Goal: Task Accomplishment & Management: Manage account settings

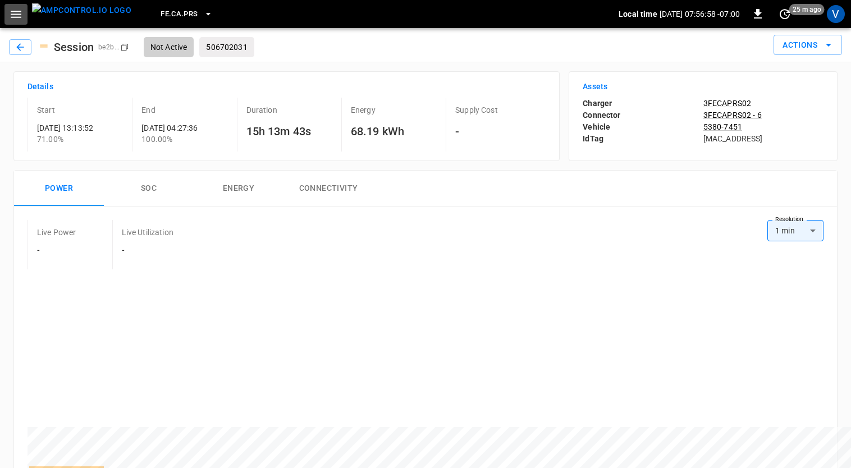
click at [19, 21] on button "button" at bounding box center [15, 14] width 23 height 21
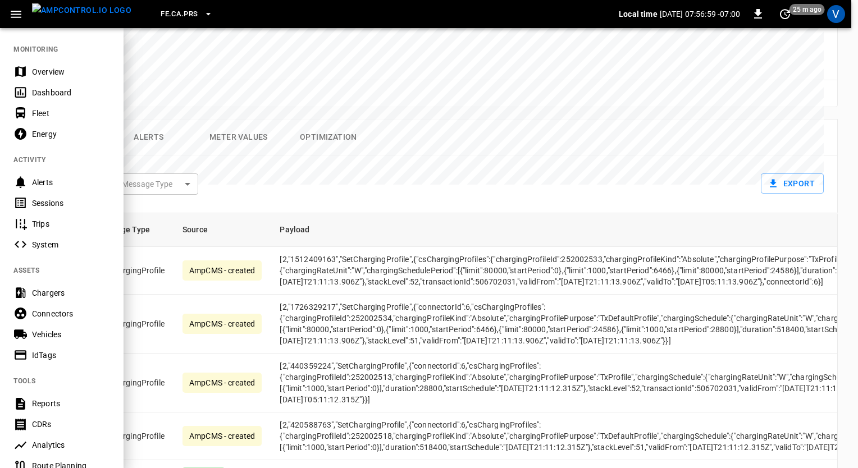
scroll to position [6022, 0]
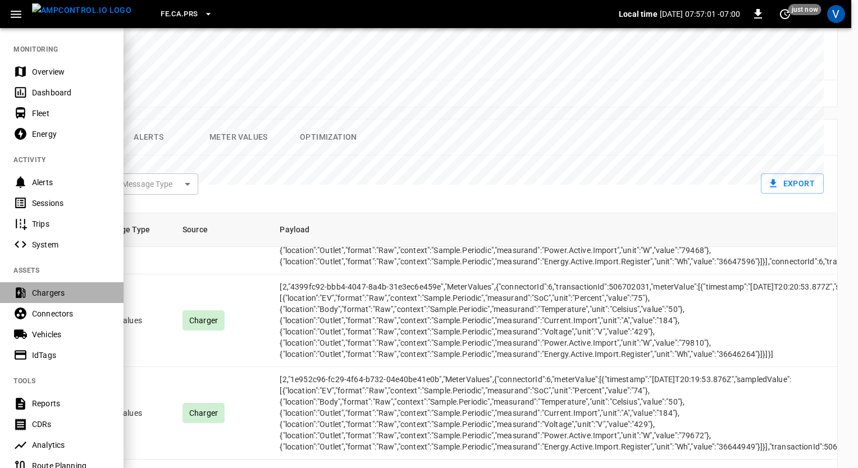
click at [45, 291] on div "Chargers" at bounding box center [71, 292] width 78 height 11
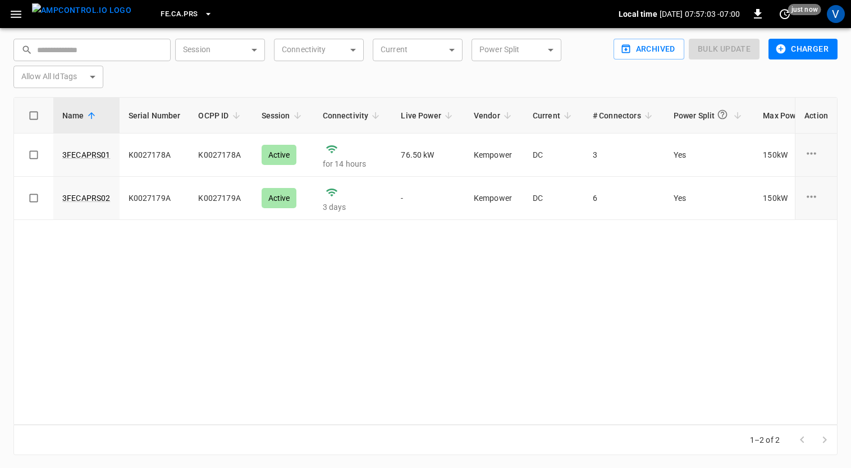
click at [17, 14] on icon "button" at bounding box center [16, 14] width 11 height 7
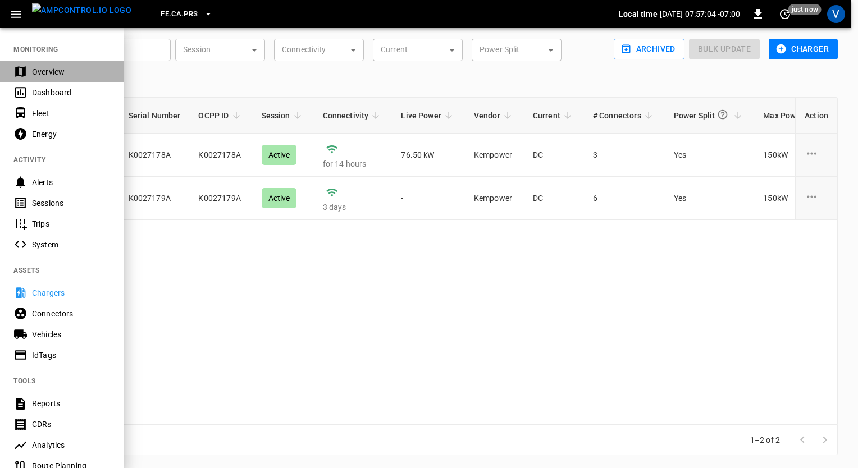
click at [41, 71] on div "Overview" at bounding box center [71, 71] width 78 height 11
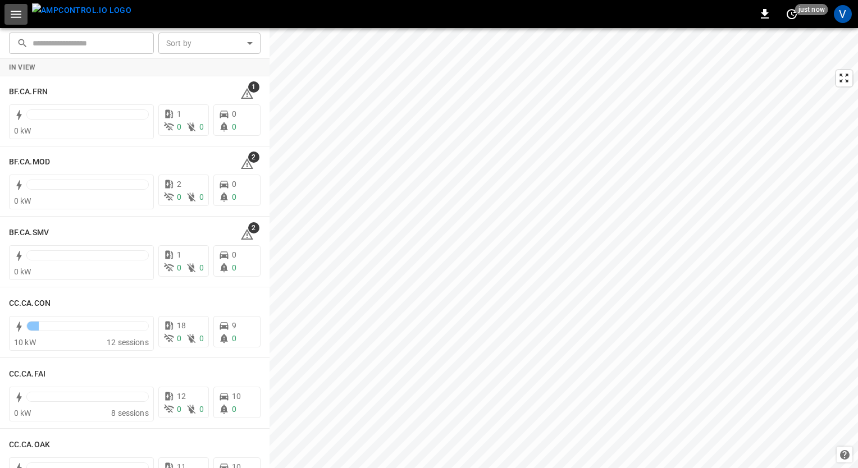
click at [11, 13] on icon "button" at bounding box center [16, 14] width 11 height 7
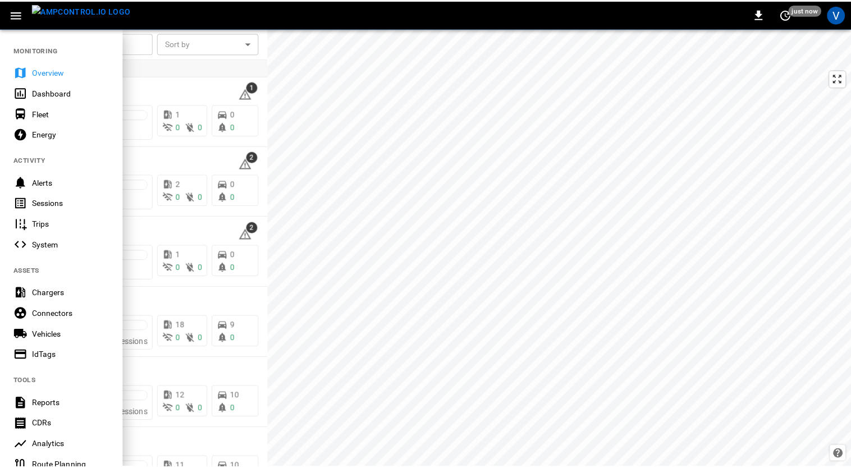
scroll to position [180, 0]
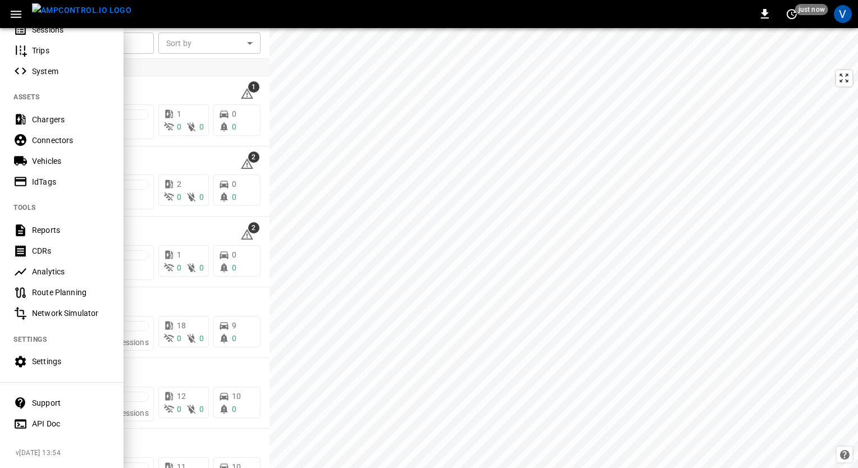
click at [39, 351] on div "Settings" at bounding box center [61, 361] width 123 height 21
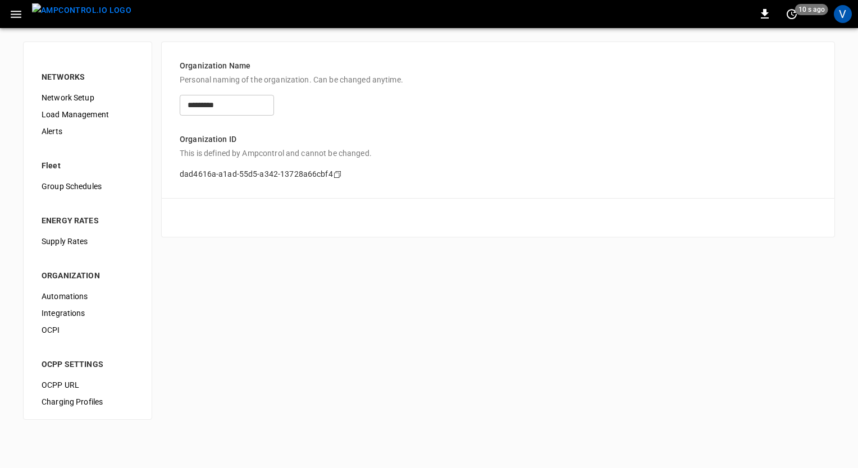
click at [68, 116] on span "Load Management" at bounding box center [88, 115] width 92 height 12
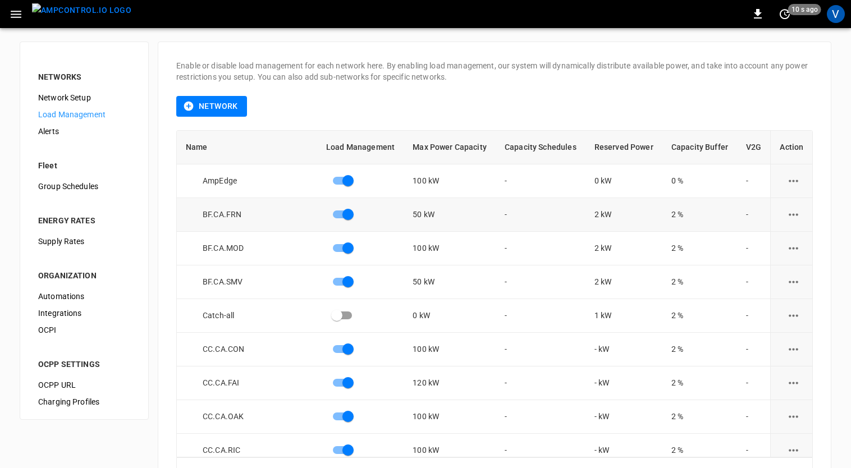
click at [790, 218] on icon "load management options" at bounding box center [793, 215] width 14 height 14
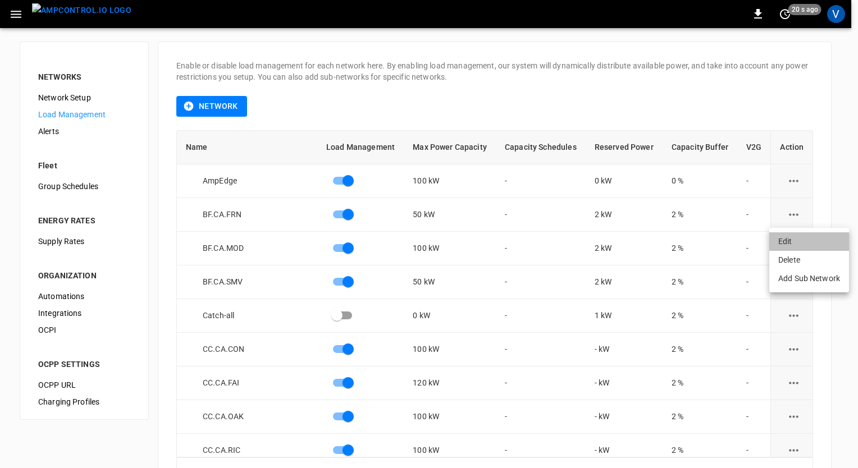
click at [787, 239] on li "Edit" at bounding box center [809, 241] width 80 height 19
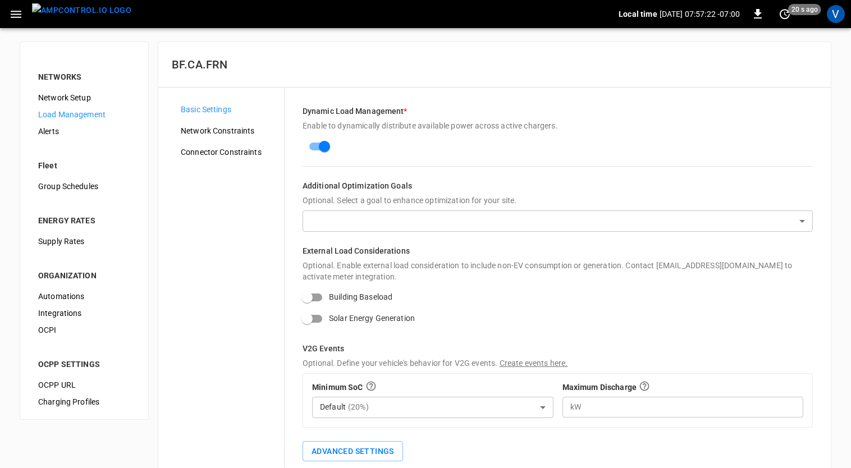
click at [222, 129] on span "Network Constraints" at bounding box center [228, 131] width 94 height 12
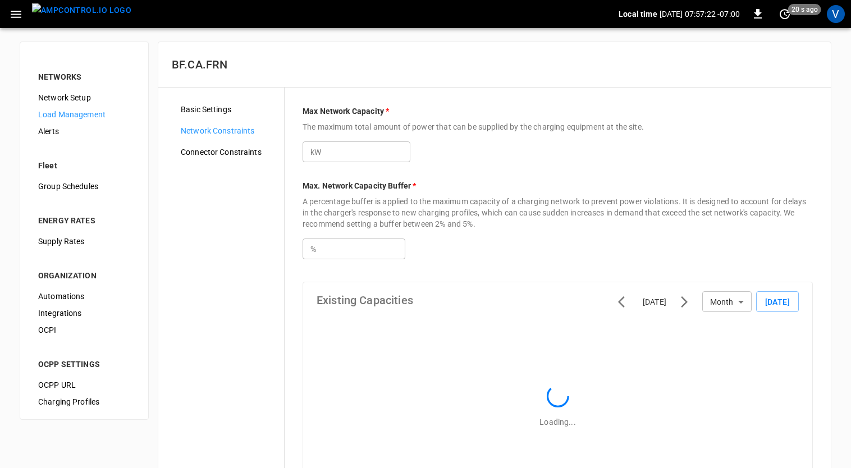
type input "***"
click at [209, 150] on span "Connector Constraints" at bounding box center [228, 152] width 94 height 12
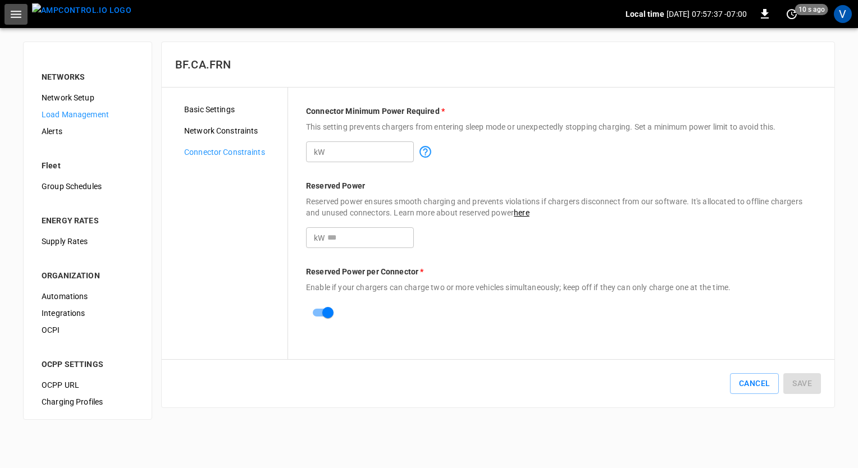
click at [13, 13] on icon "button" at bounding box center [16, 14] width 14 height 14
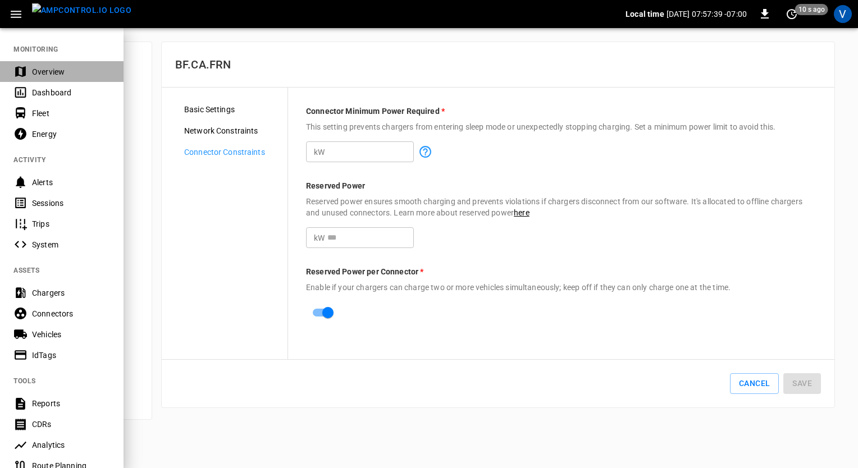
click at [38, 76] on div "Overview" at bounding box center [71, 71] width 78 height 11
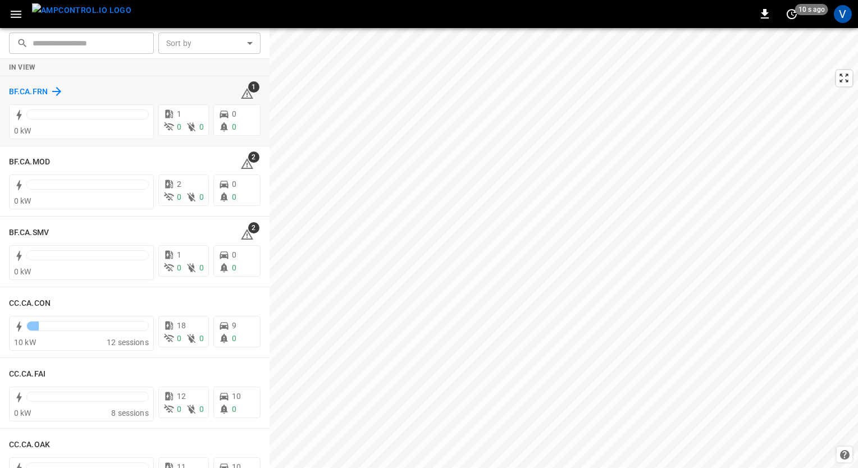
click at [28, 91] on h6 "BF.CA.FRN" at bounding box center [28, 92] width 39 height 12
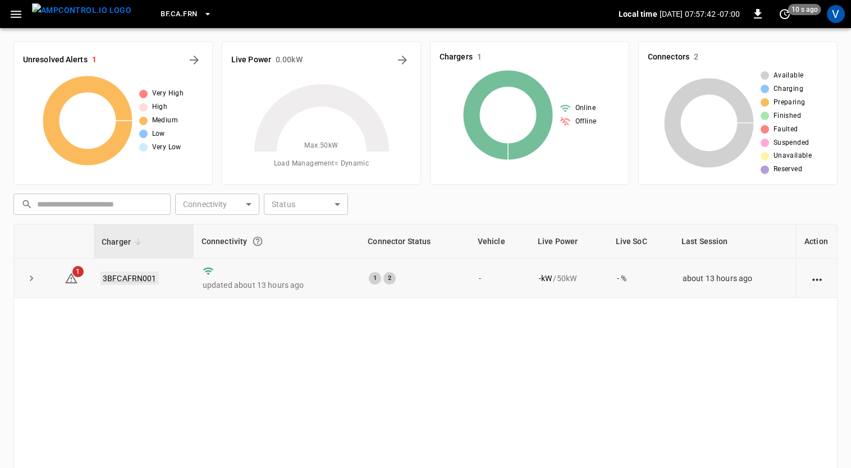
click at [126, 280] on link "3BFCAFRN001" at bounding box center [129, 278] width 58 height 13
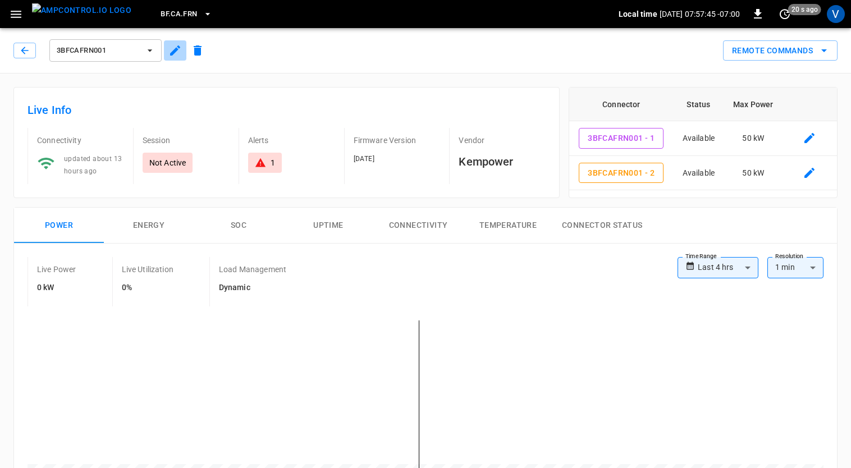
click at [170, 51] on icon "button" at bounding box center [174, 50] width 13 height 13
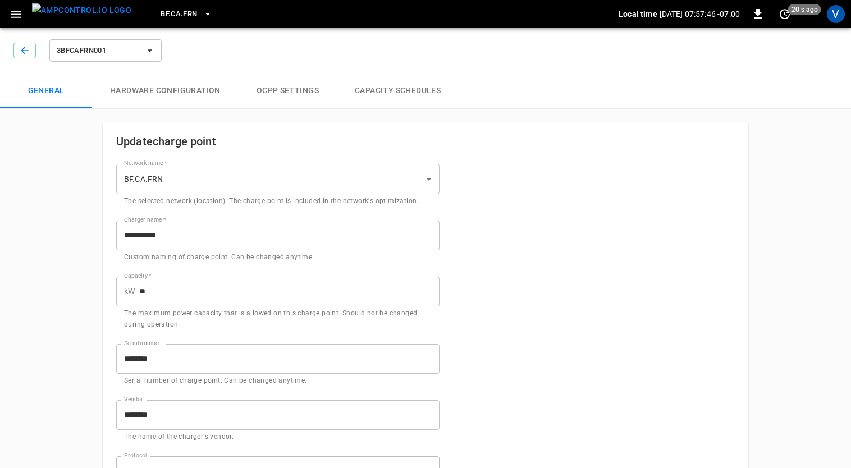
click at [392, 82] on button "Capacity Schedules" at bounding box center [398, 91] width 122 height 36
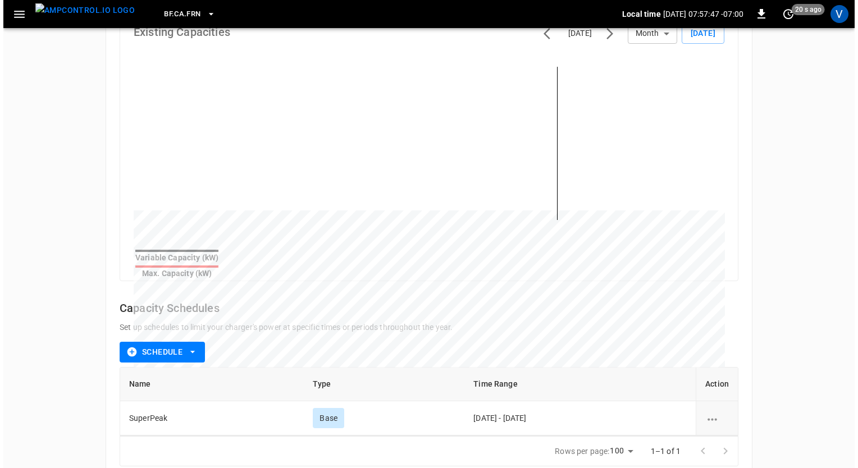
scroll to position [141, 0]
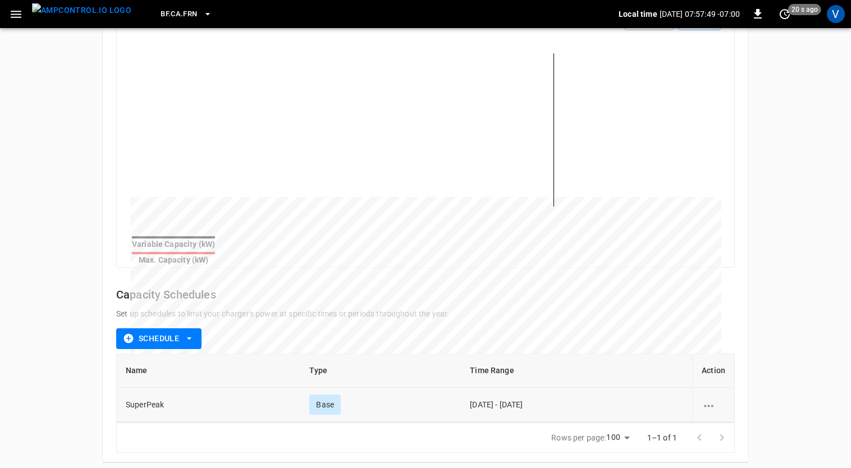
click at [709, 403] on icon "schedule options" at bounding box center [708, 406] width 14 height 14
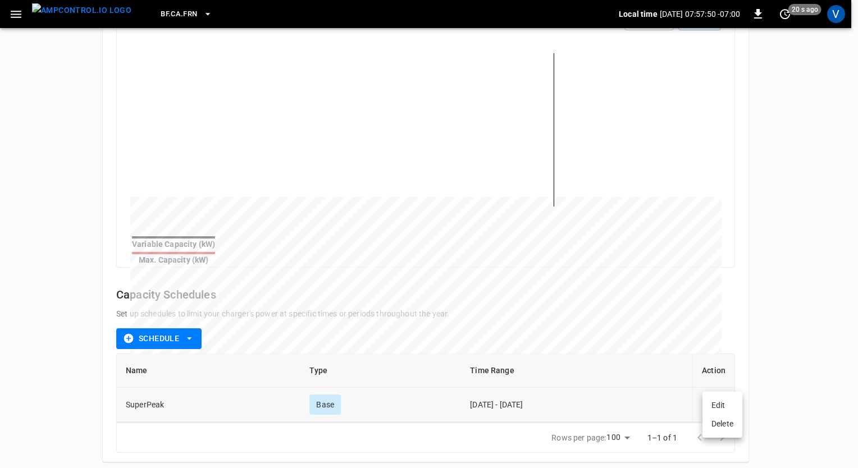
click at [709, 403] on li "Edit" at bounding box center [722, 405] width 40 height 19
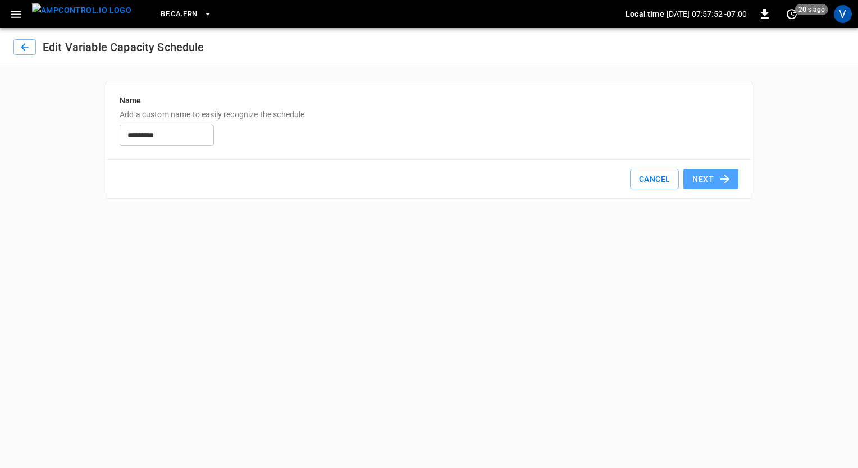
click at [709, 176] on button "Next" at bounding box center [710, 179] width 55 height 21
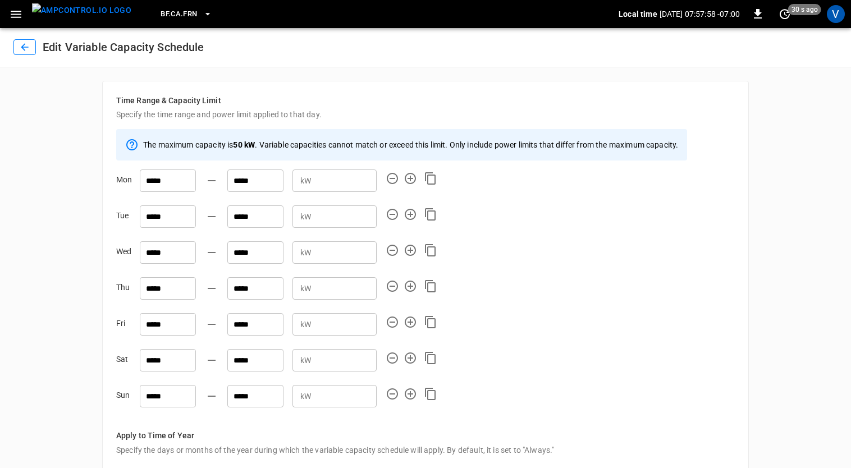
click at [29, 52] on icon "button" at bounding box center [24, 47] width 11 height 11
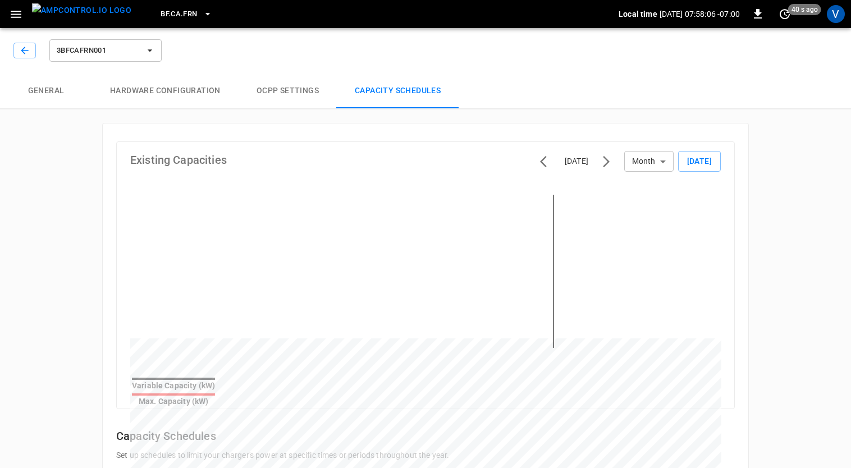
click at [28, 59] on div "3BFCAFRN001" at bounding box center [88, 50] width 150 height 27
click at [25, 54] on icon "button" at bounding box center [24, 50] width 11 height 11
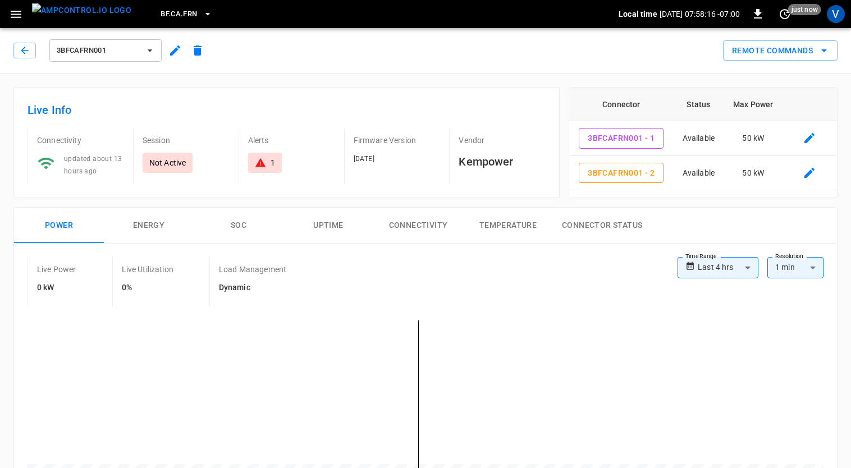
scroll to position [357, 0]
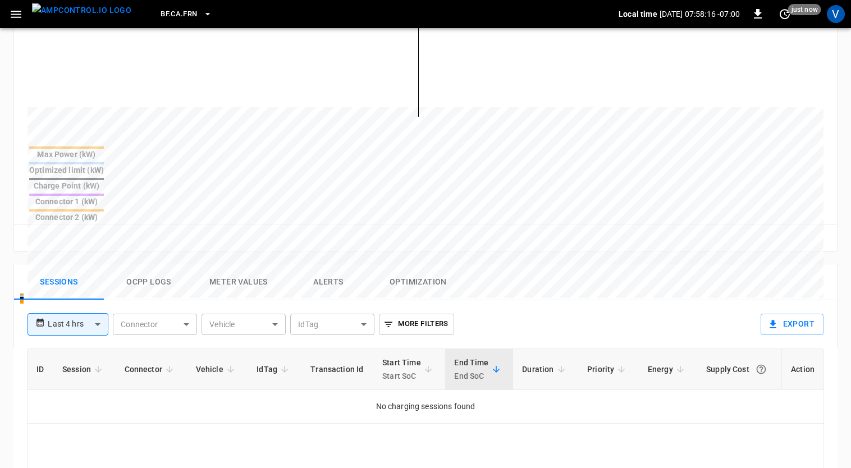
click at [87, 265] on body "**********" at bounding box center [425, 181] width 851 height 1076
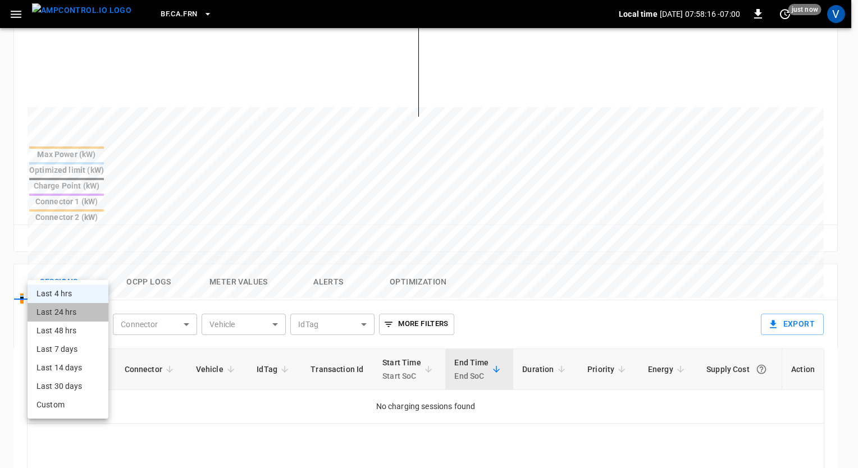
click at [67, 311] on li "Last 24 hrs" at bounding box center [67, 312] width 81 height 19
type input "**********"
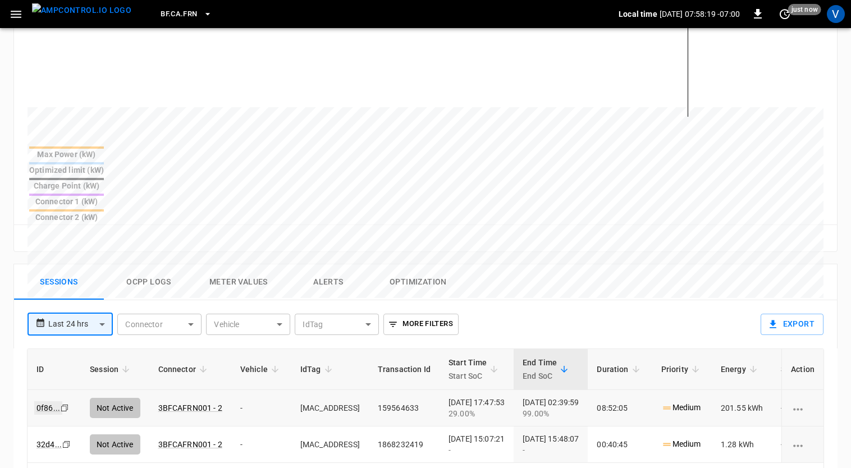
click at [47, 401] on link "0f86 ..." at bounding box center [48, 407] width 28 height 13
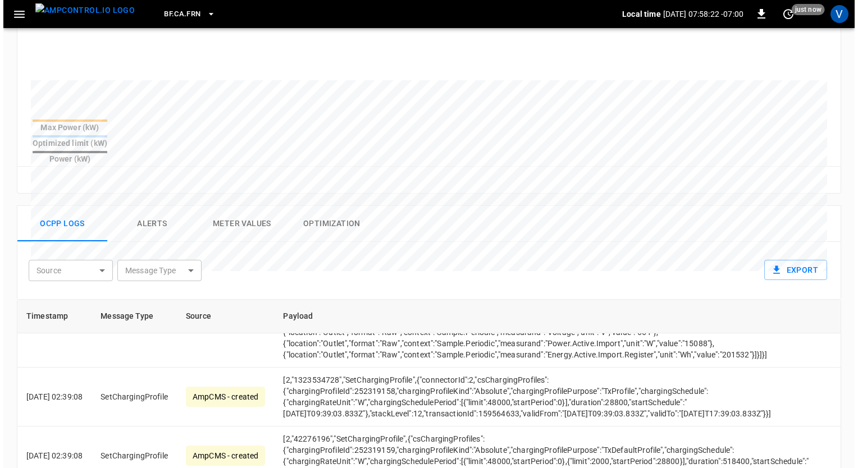
scroll to position [525, 0]
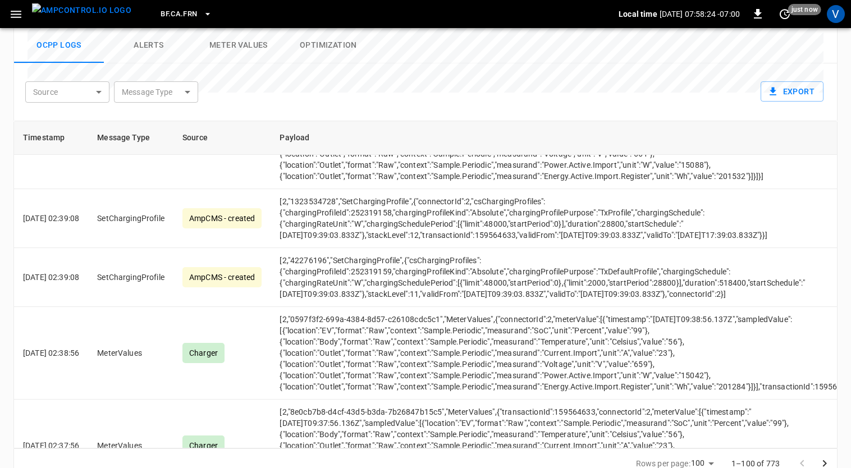
click at [823, 460] on icon "Go to next page" at bounding box center [825, 463] width 4 height 7
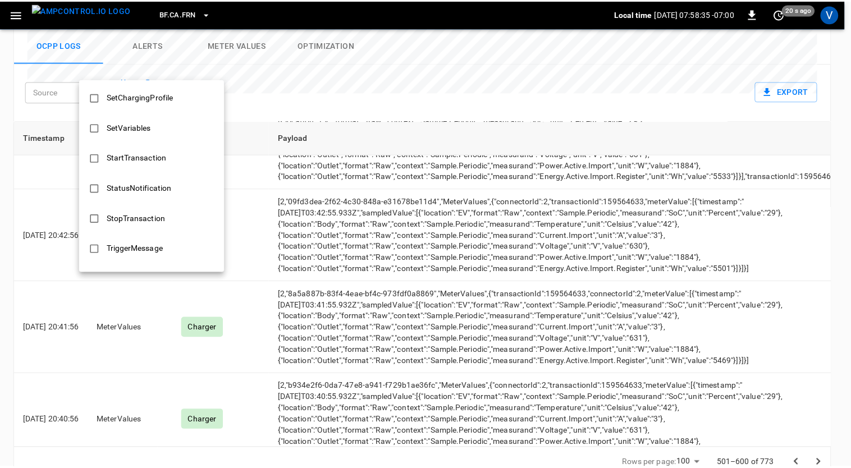
scroll to position [608, 0]
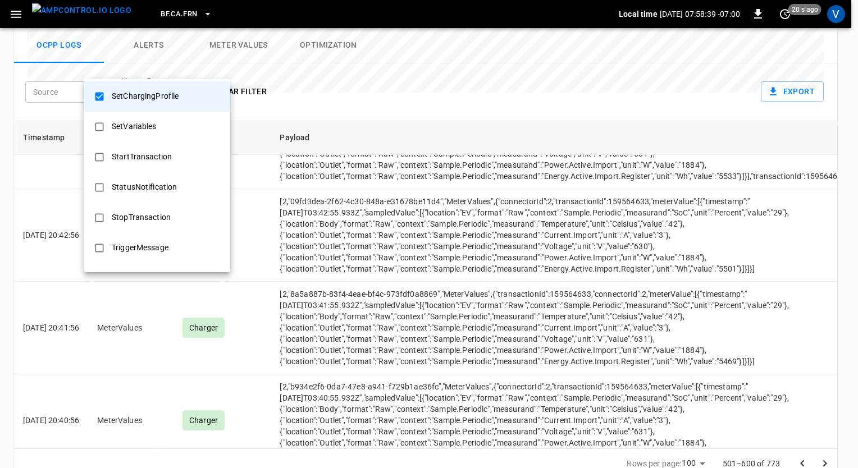
type input "**********"
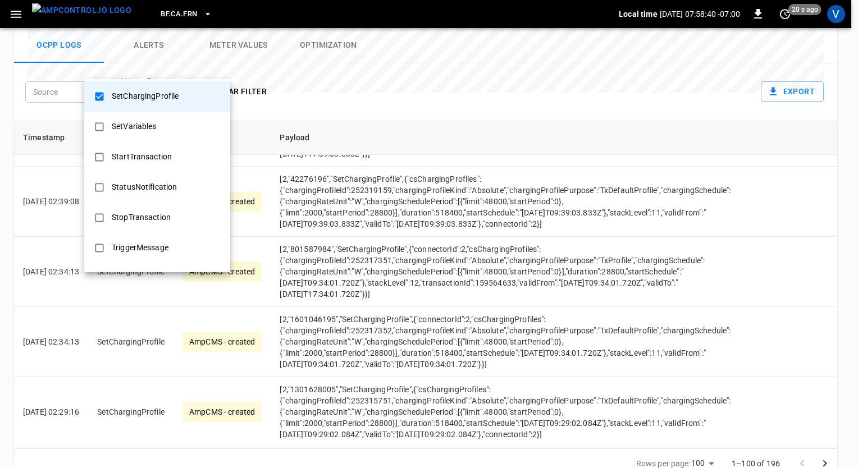
click at [315, 77] on div at bounding box center [429, 234] width 858 height 468
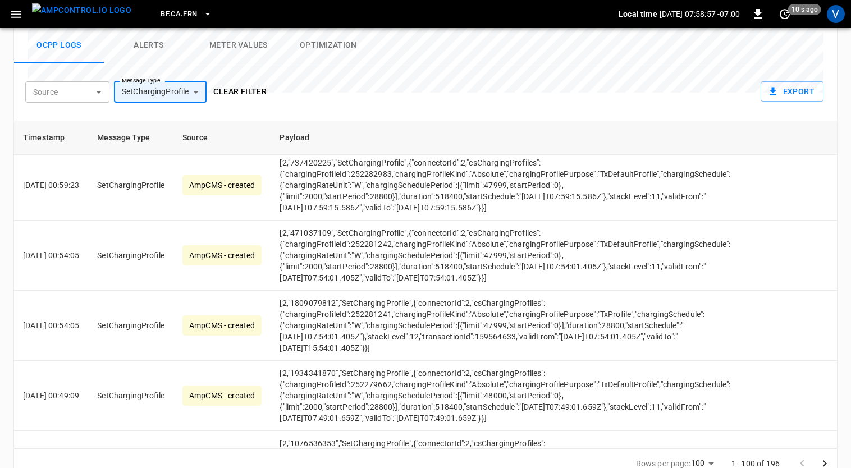
scroll to position [2885, 0]
